Goal: Communication & Community: Answer question/provide support

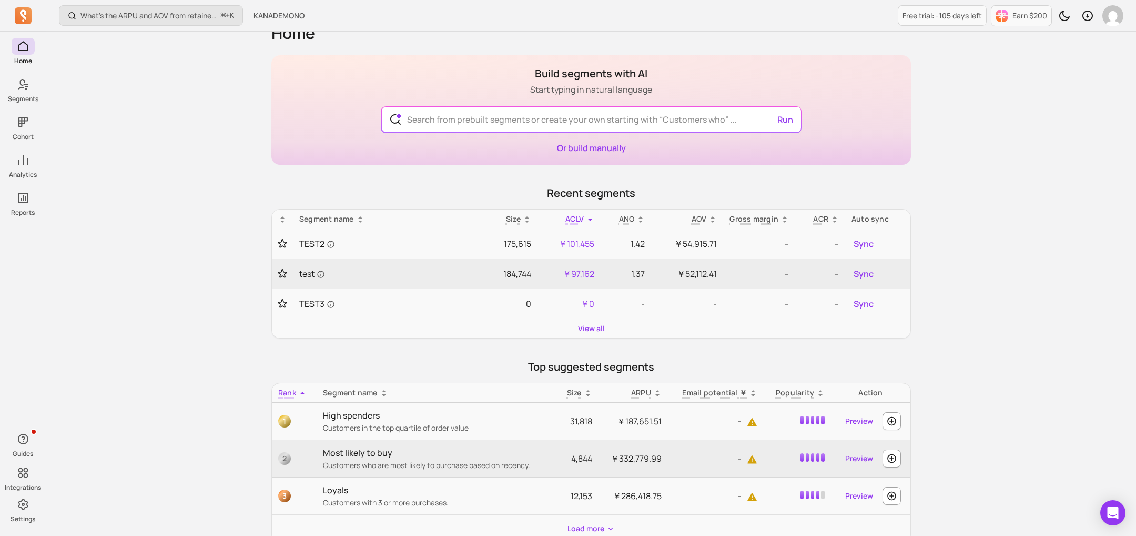
scroll to position [24, 0]
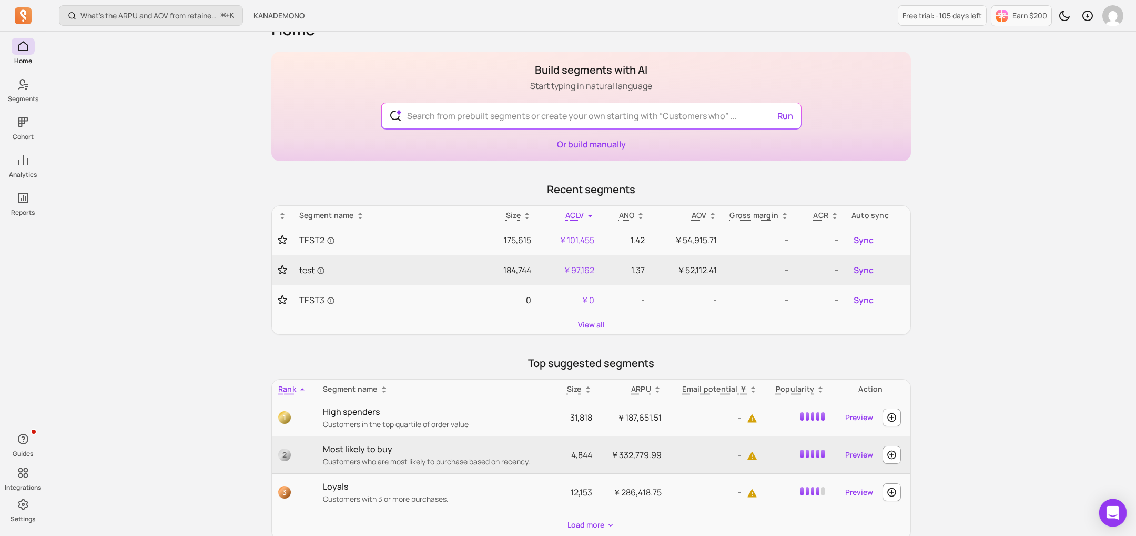
click at [1118, 515] on icon "Open Intercom Messenger" at bounding box center [1113, 513] width 14 height 14
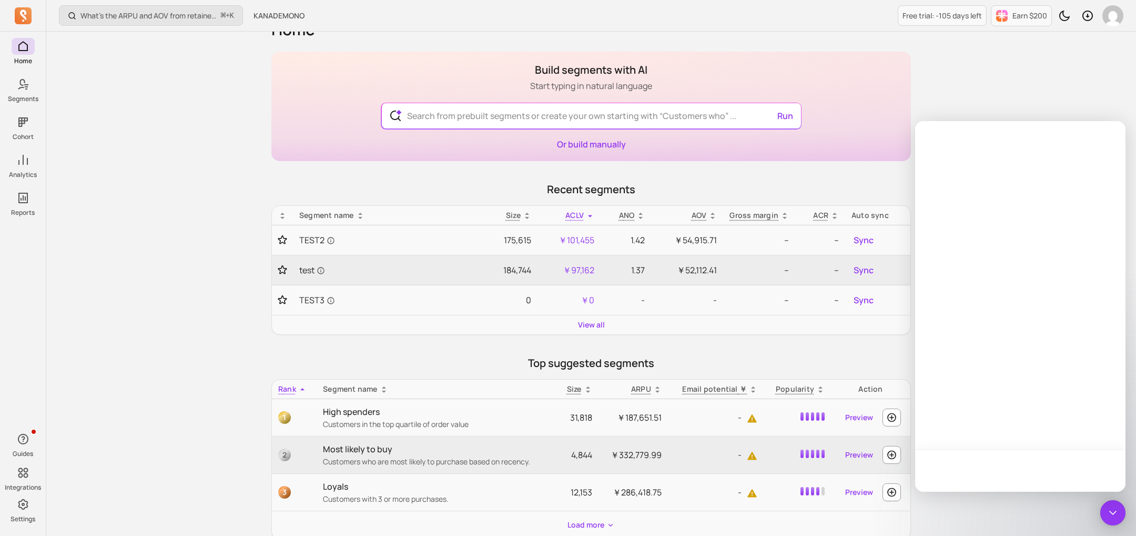
scroll to position [0, 0]
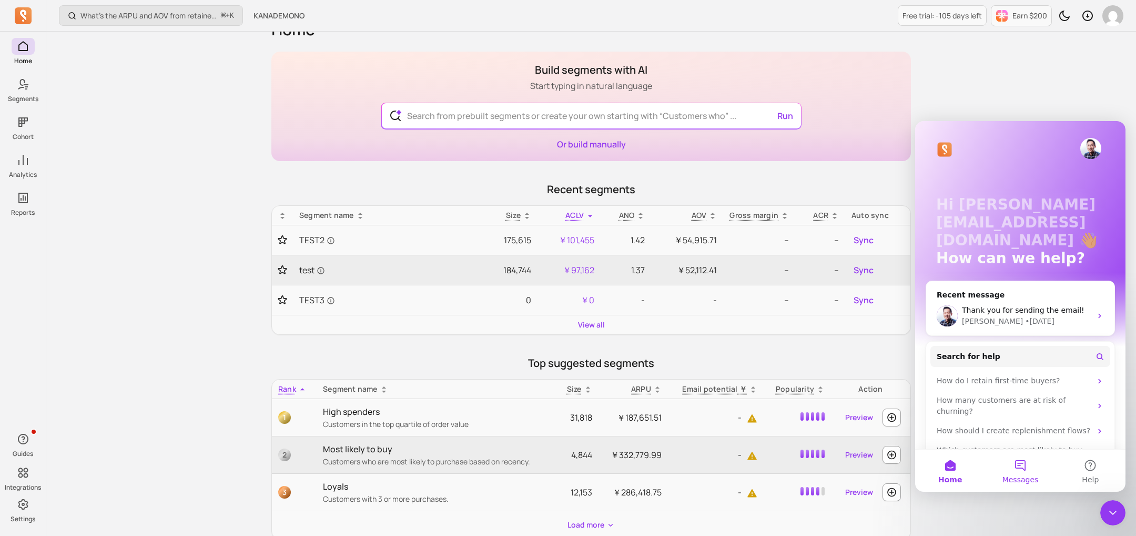
click at [1021, 468] on button "Messages" at bounding box center [1020, 470] width 70 height 42
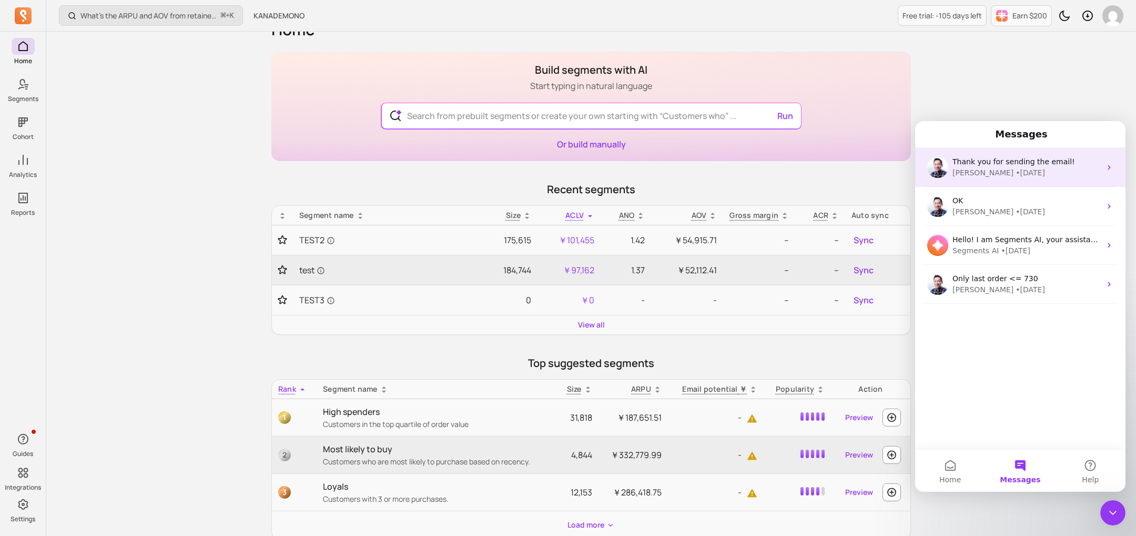
click at [1007, 175] on div "John • 4d ago" at bounding box center [1027, 172] width 148 height 11
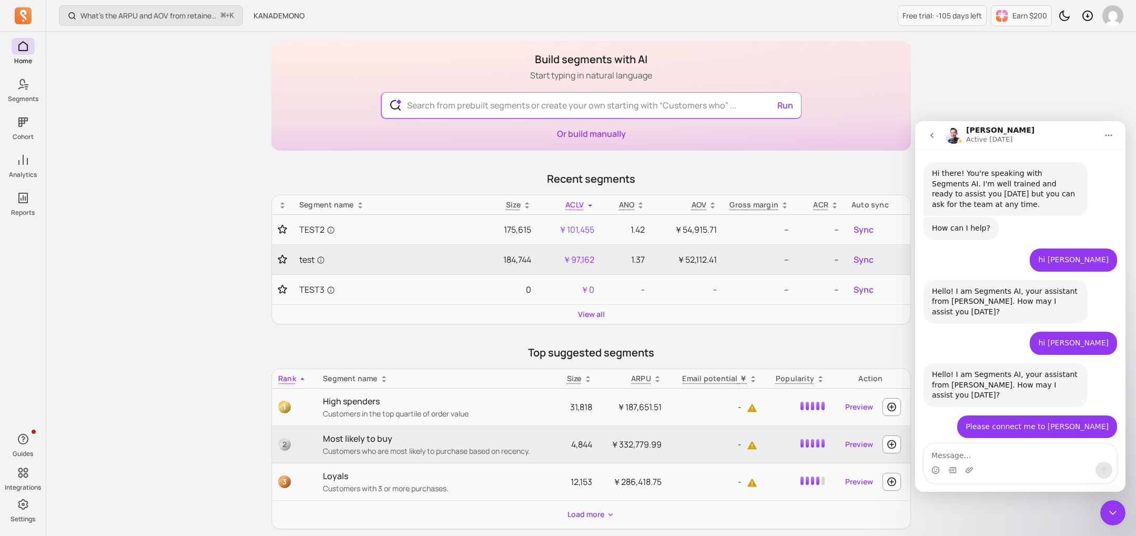
scroll to position [1423, 0]
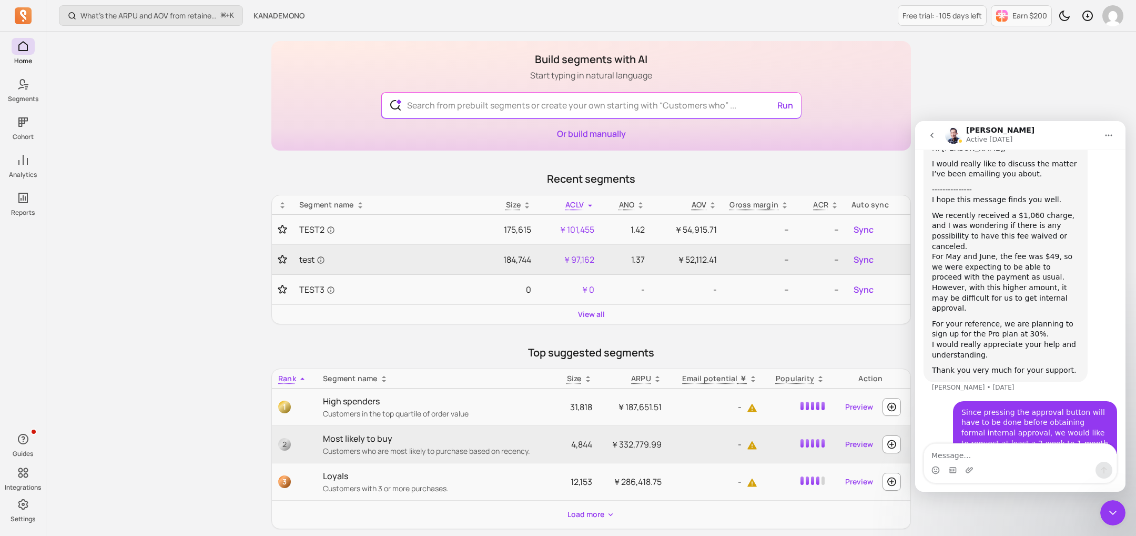
click at [963, 455] on textarea "Message…" at bounding box center [1020, 453] width 193 height 18
type textarea "Hi"
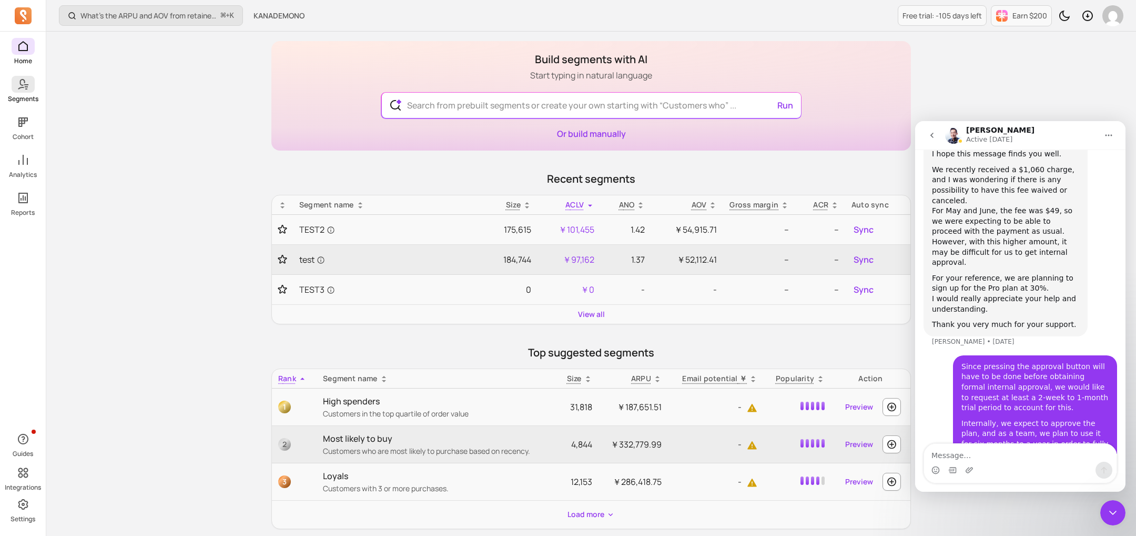
click at [23, 94] on link "Segments" at bounding box center [23, 89] width 46 height 27
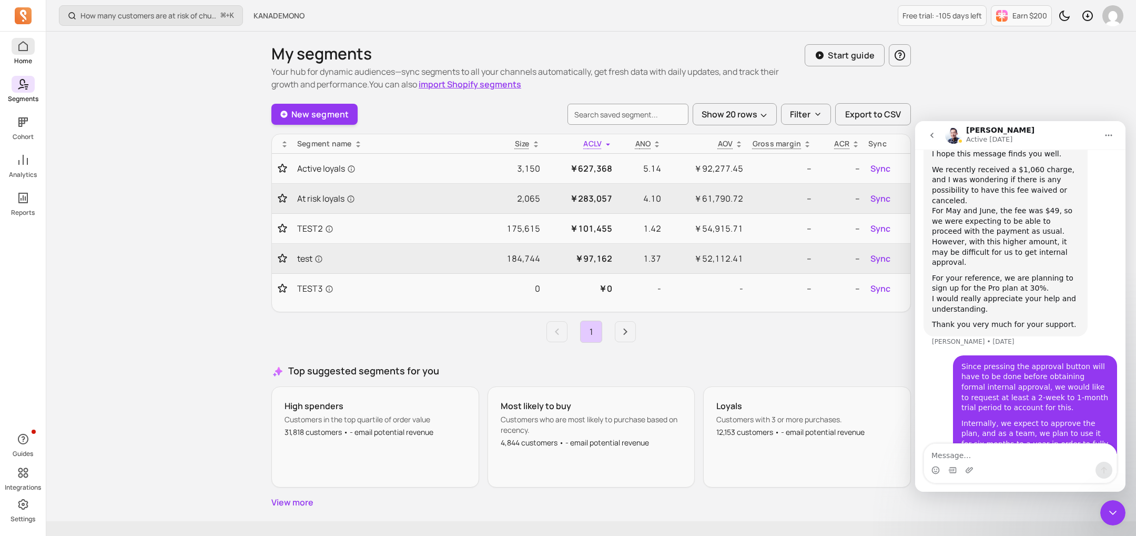
click at [23, 55] on link "Home" at bounding box center [23, 51] width 46 height 27
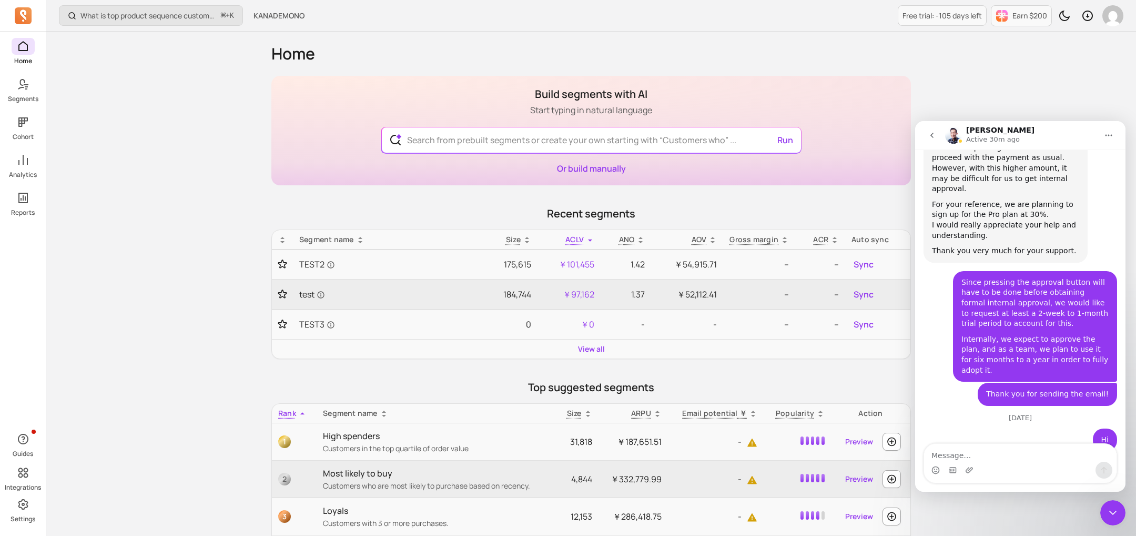
scroll to position [1544, 0]
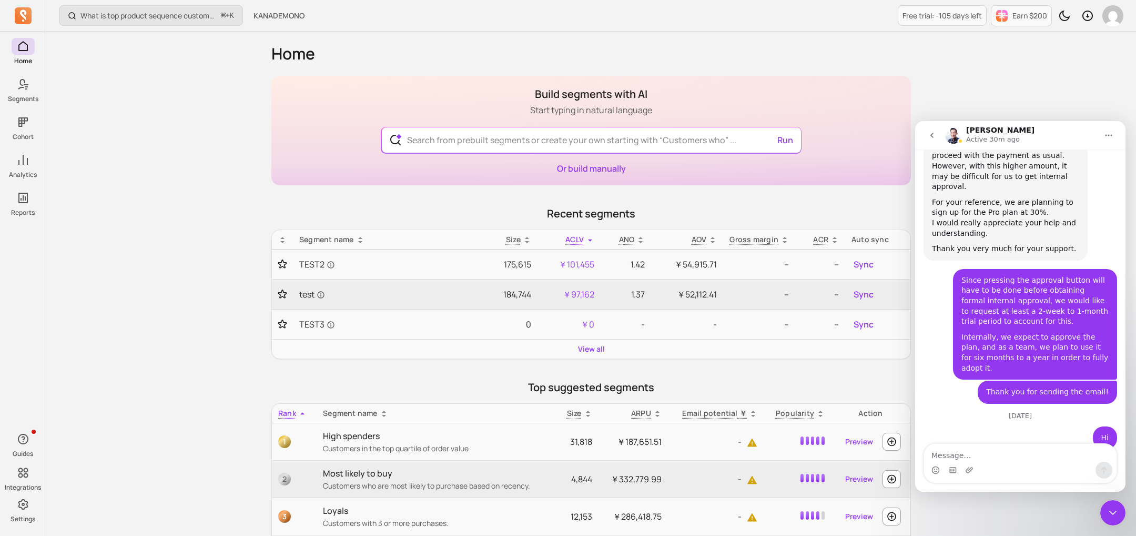
drag, startPoint x: 1050, startPoint y: 408, endPoint x: 930, endPoint y: 367, distance: 126.8
copy div "Hi Taka, can you first accept the new plan with the discount? John • 18m ago An…"
click at [1044, 498] on div "And then I’ll add an additional credit for 2 weeks, acting as a “free trial”" at bounding box center [1005, 508] width 147 height 21
drag, startPoint x: 1044, startPoint y: 417, endPoint x: 931, endPoint y: 364, distance: 125.2
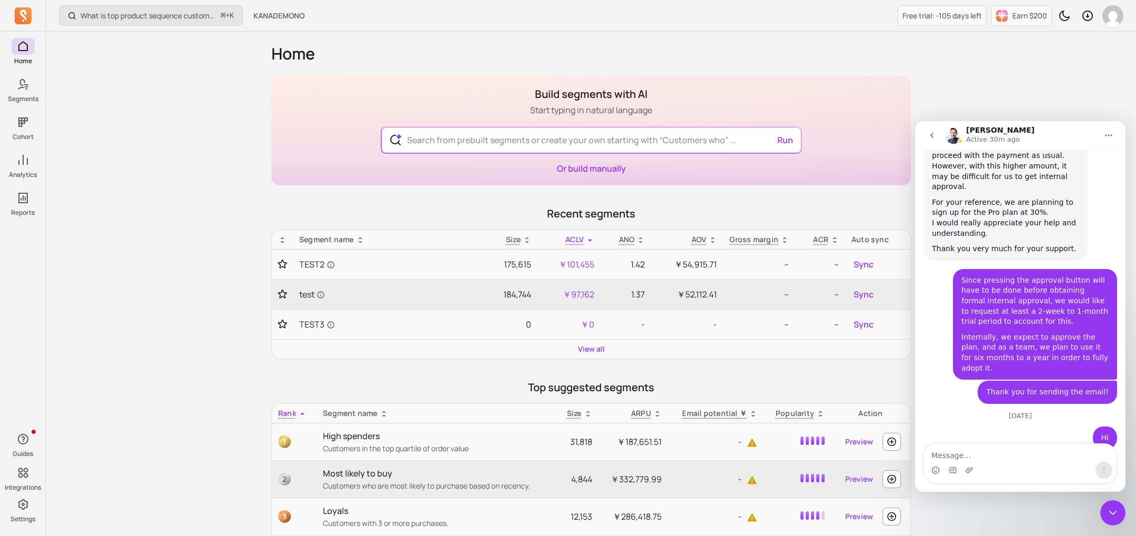
copy div "Hi Taka, can you first accept the new plan with the discount? John • 19m ago An…"
click at [1015, 458] on textarea "Message…" at bounding box center [1020, 453] width 193 height 18
type textarea "OK !! thanks!!"
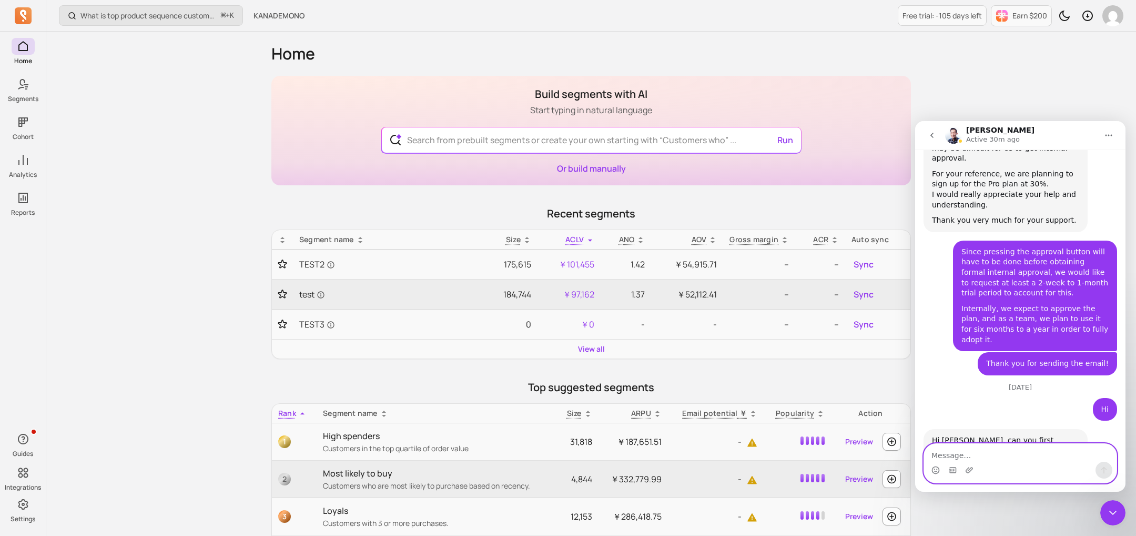
scroll to position [1576, 0]
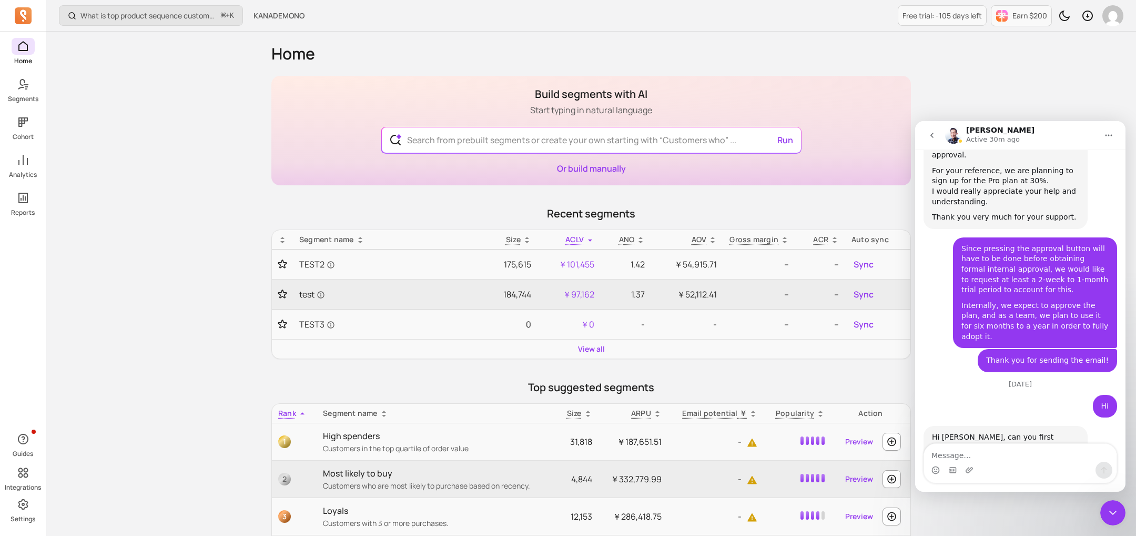
click at [19, 54] on span at bounding box center [23, 46] width 23 height 17
click at [19, 97] on p "Segments" at bounding box center [23, 99] width 31 height 8
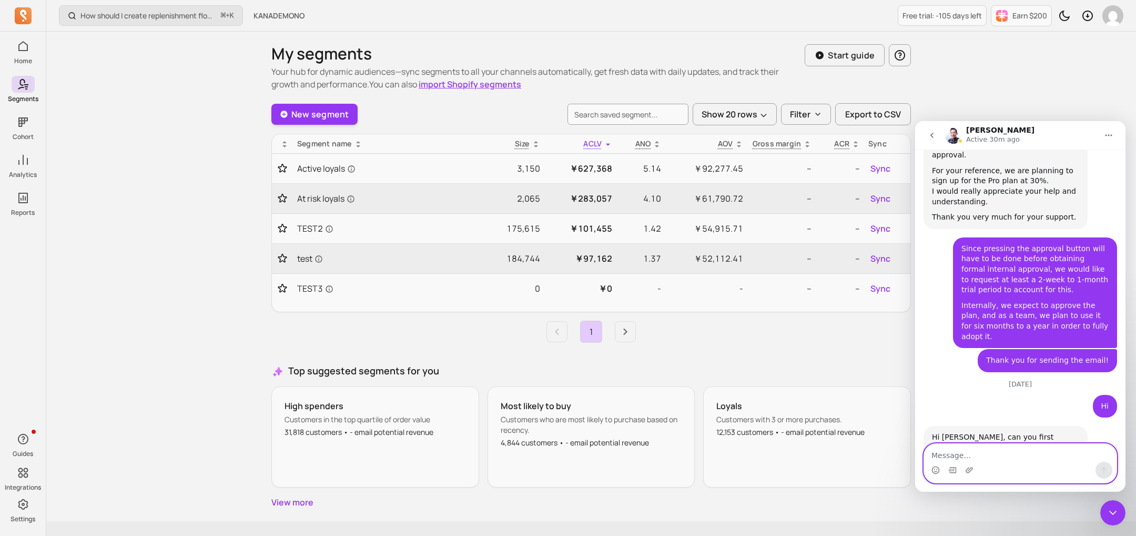
click at [983, 458] on textarea "Message…" at bounding box center [1020, 453] width 193 height 18
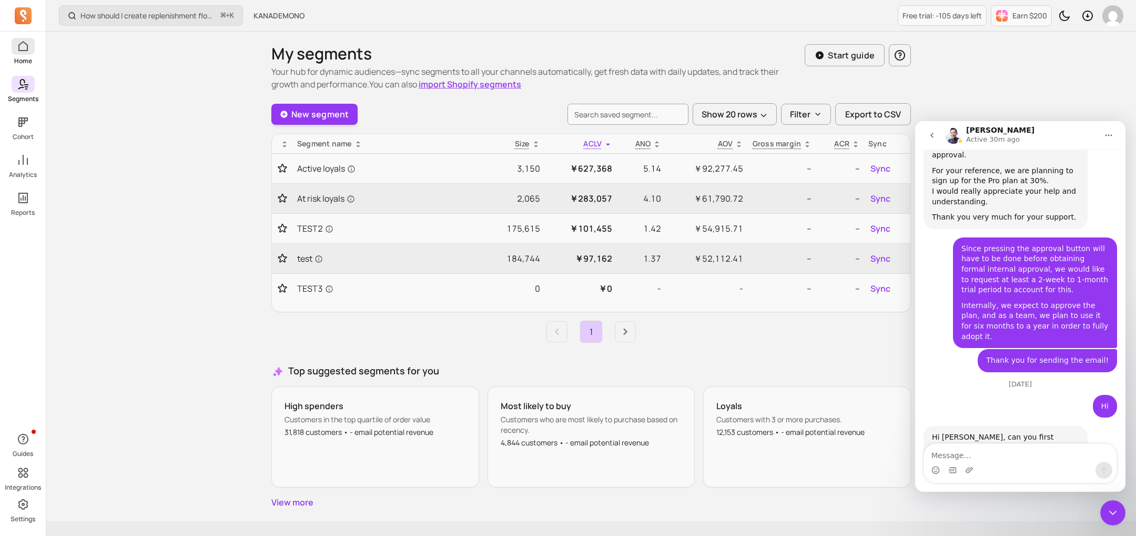
click at [17, 49] on icon at bounding box center [23, 46] width 13 height 13
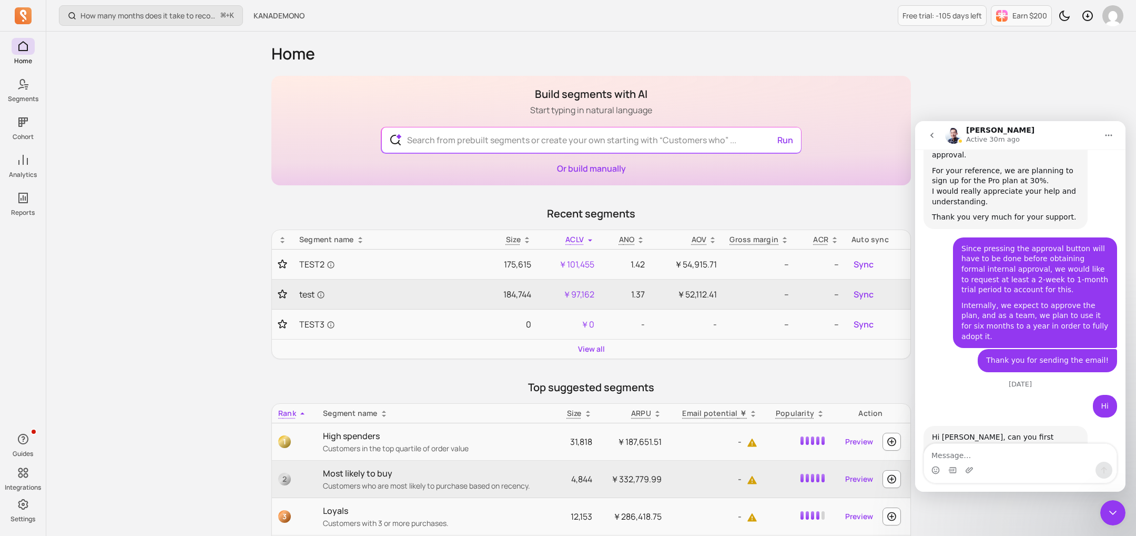
scroll to position [402, 0]
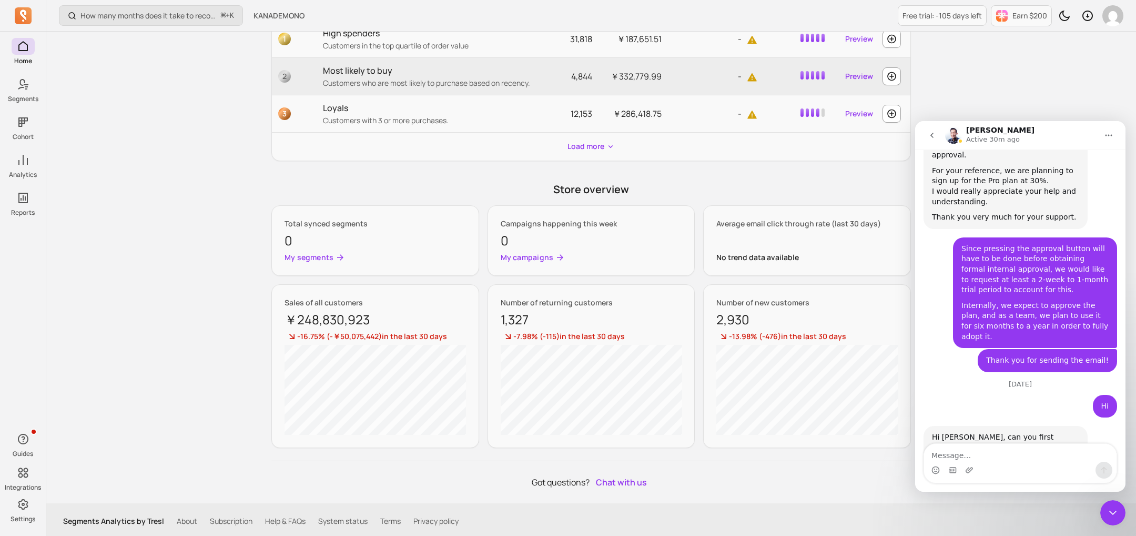
click at [1013, 466] on div "Intercom messenger" at bounding box center [1020, 469] width 193 height 17
click at [1013, 456] on textarea "Message…" at bounding box center [1020, 453] width 193 height 18
click at [986, 455] on textarea "Message…" at bounding box center [1020, 453] width 193 height 18
paste textarea "Could you send me the link again?"
click at [937, 468] on icon "Emoji picker" at bounding box center [936, 470] width 8 height 8
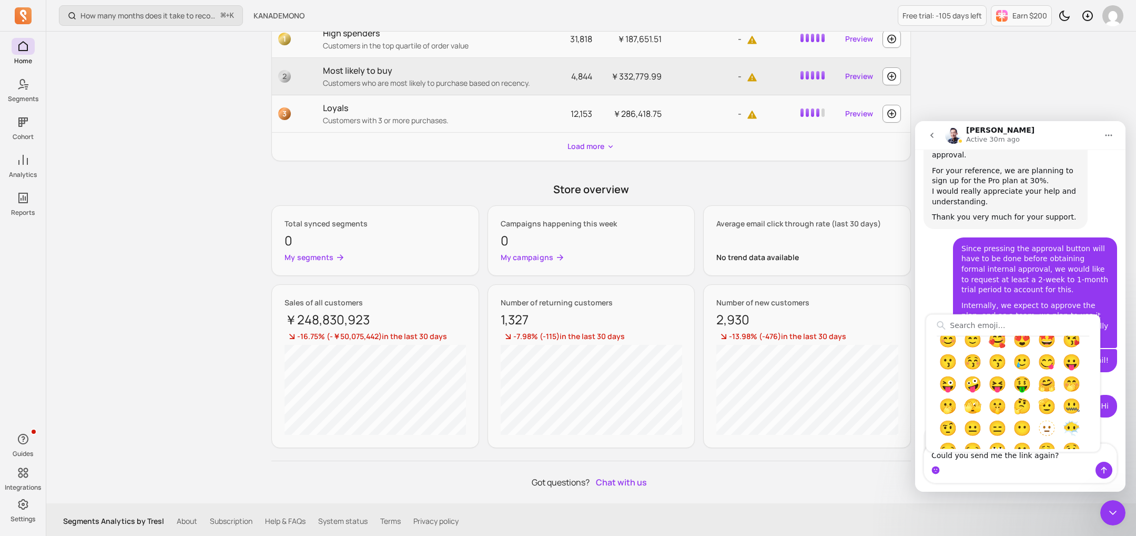
scroll to position [153, 0]
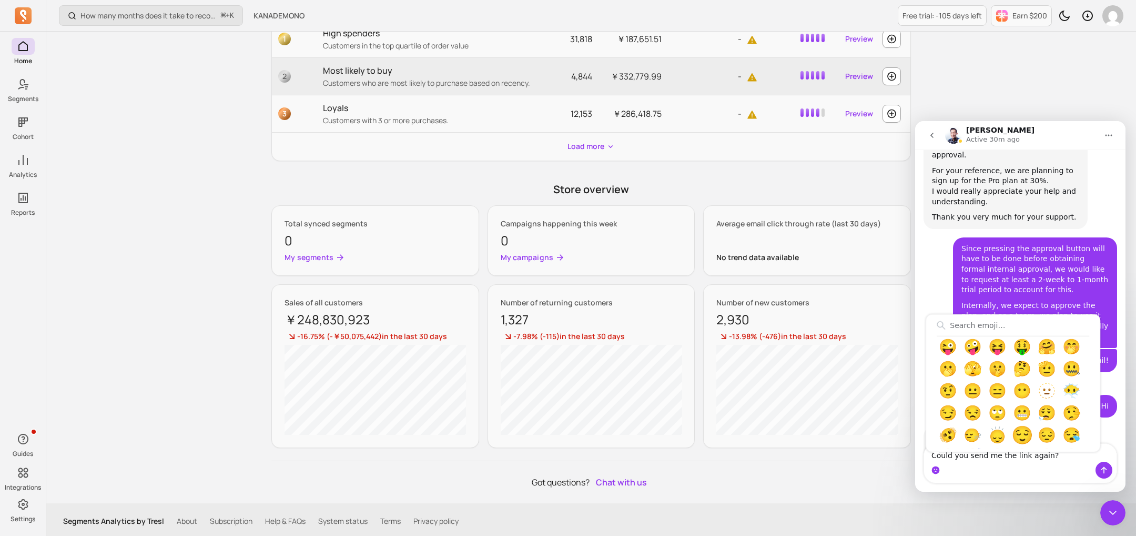
type textarea "Could you send me the link again?😌"
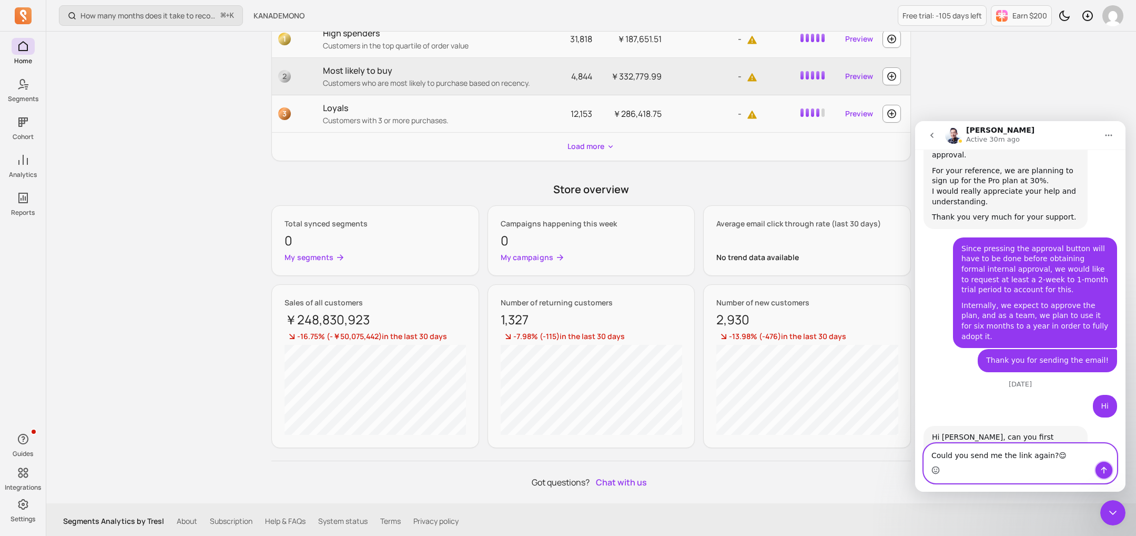
click at [1107, 471] on icon "Send a message…" at bounding box center [1104, 470] width 8 height 8
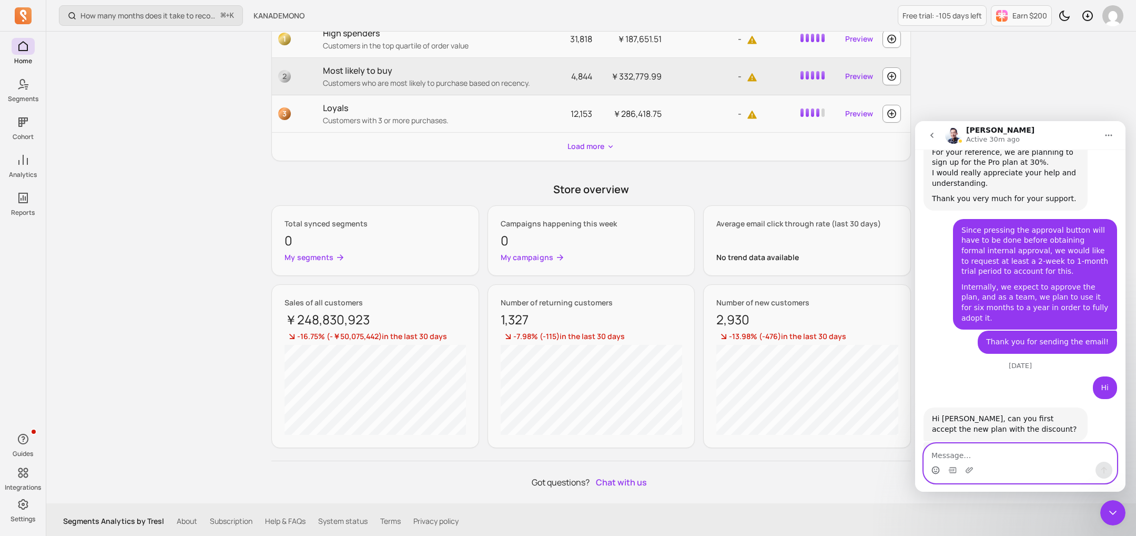
scroll to position [1600, 0]
